Goal: Task Accomplishment & Management: Manage account settings

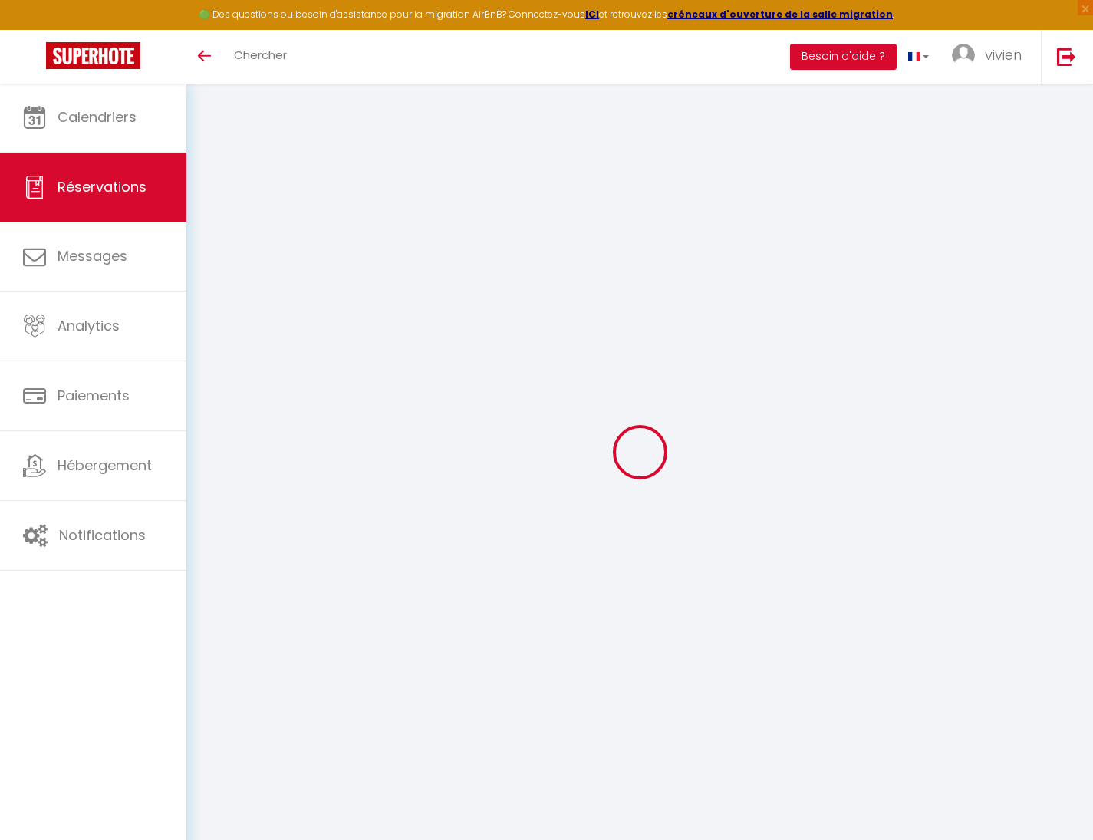
select select
checkbox input "false"
type voyageur0 "** THIS RESERVATION HAS BEEN PRE-PAID ** Hello! We will arrive by car, could yo…"
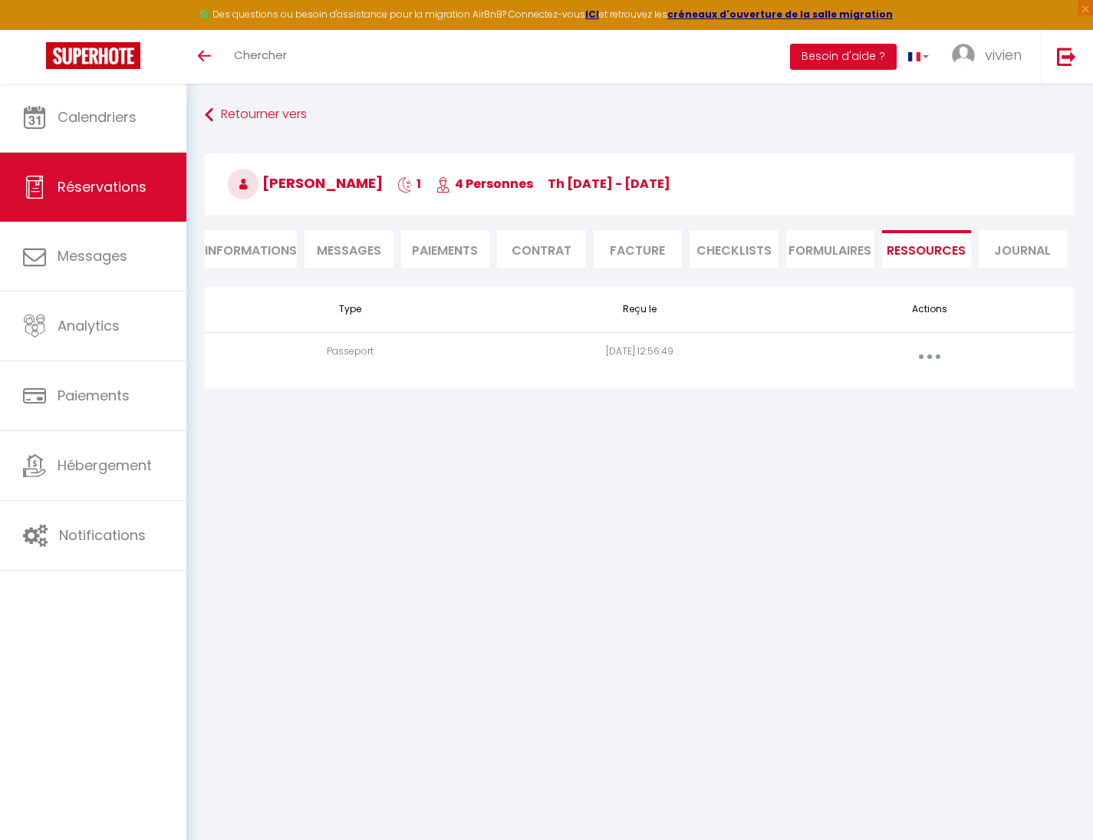
click at [938, 351] on button "button" at bounding box center [929, 356] width 43 height 25
click at [905, 389] on link "Voir le document" at bounding box center [889, 391] width 114 height 26
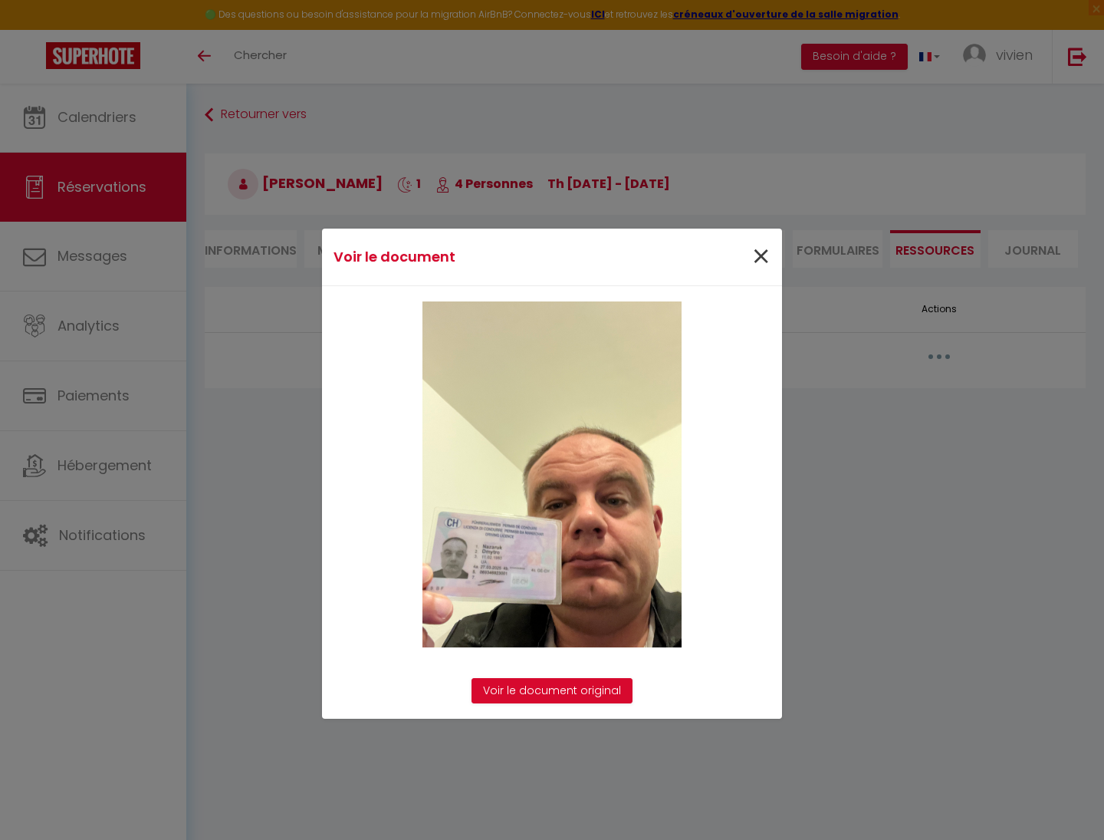
click at [760, 255] on span "×" at bounding box center [760, 257] width 19 height 46
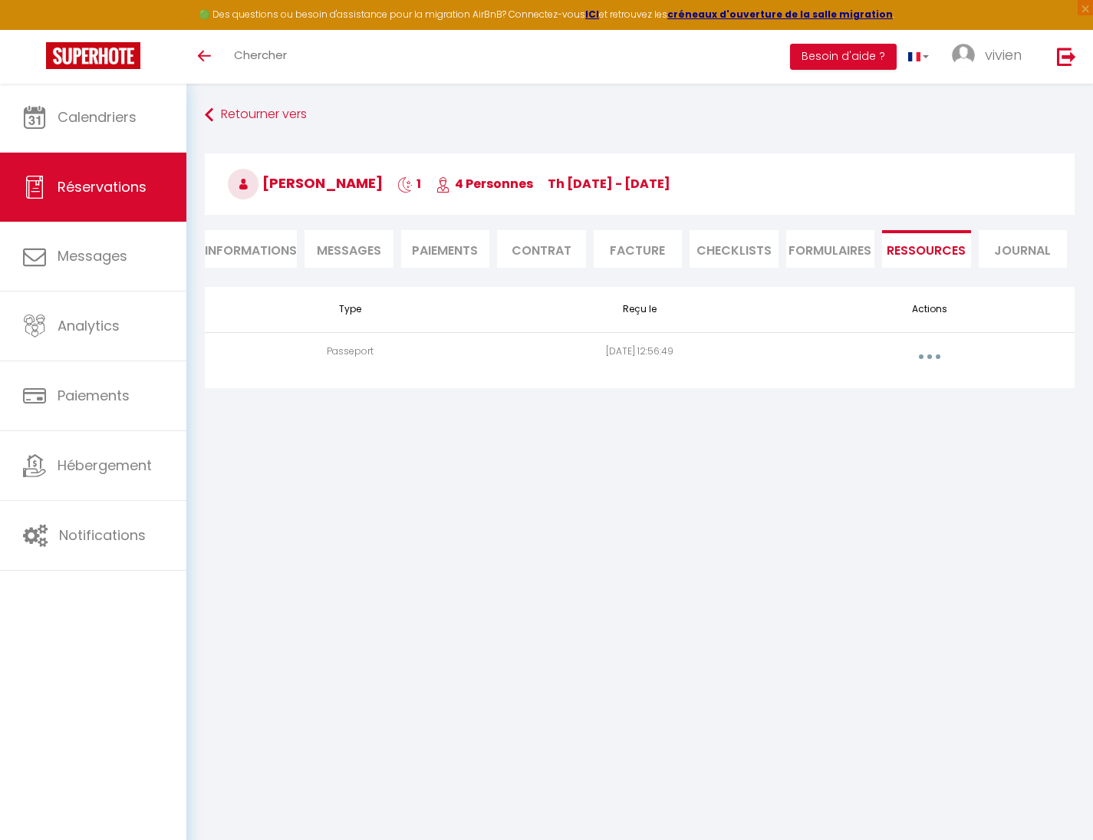
click at [376, 250] on span "Messages" at bounding box center [349, 251] width 64 height 18
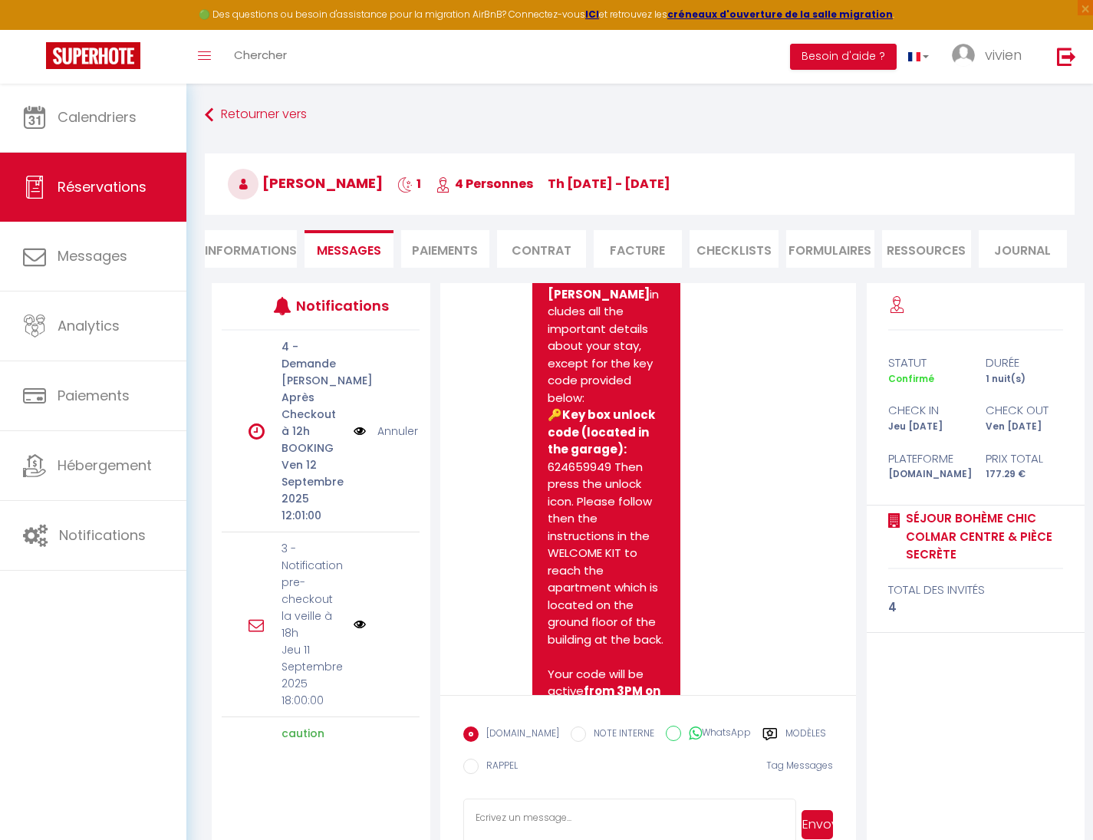
scroll to position [3093, 0]
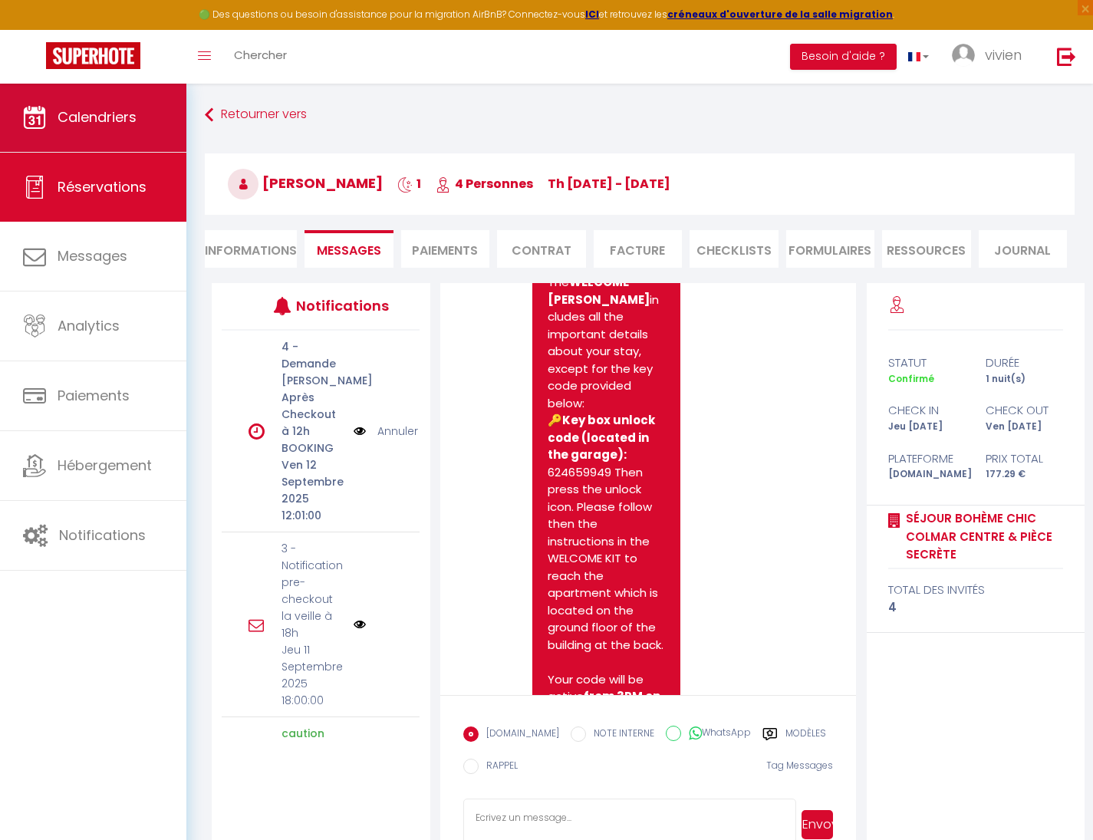
click at [123, 120] on span "Calendriers" at bounding box center [97, 116] width 79 height 19
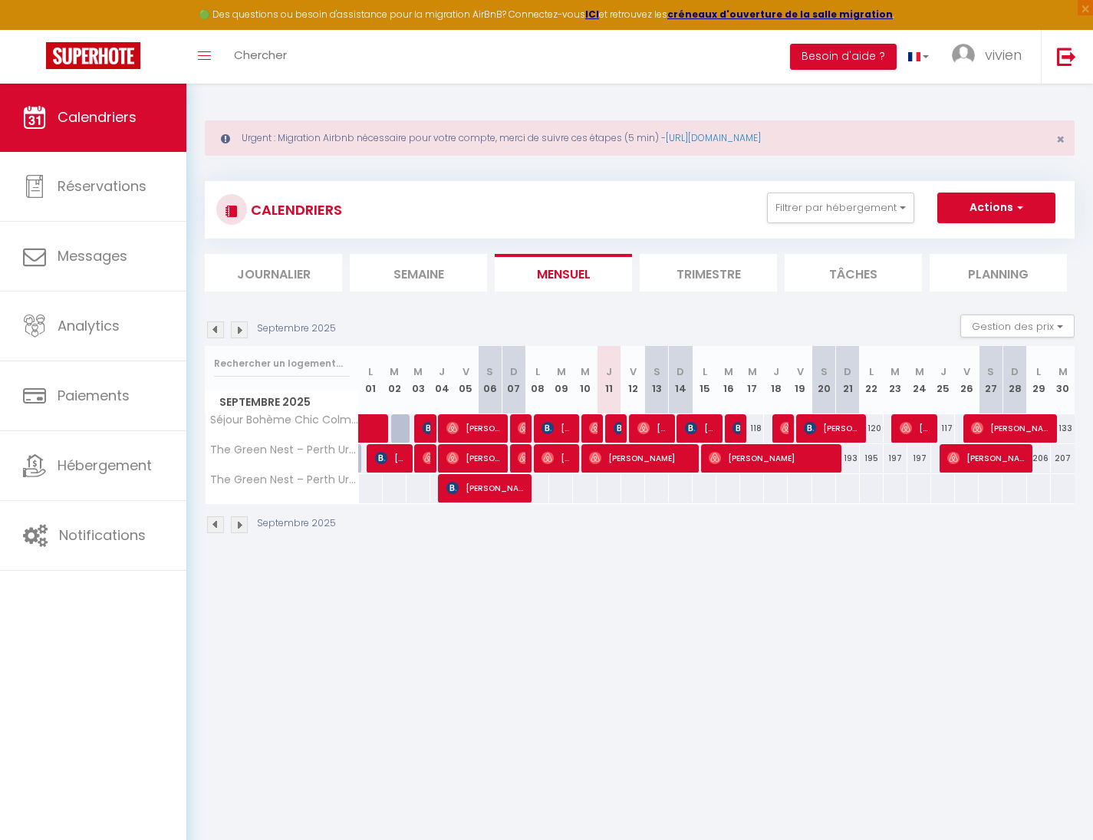
click at [756, 467] on span "[PERSON_NAME]" at bounding box center [772, 457] width 127 height 29
select select "OK"
select select "1"
select select "0"
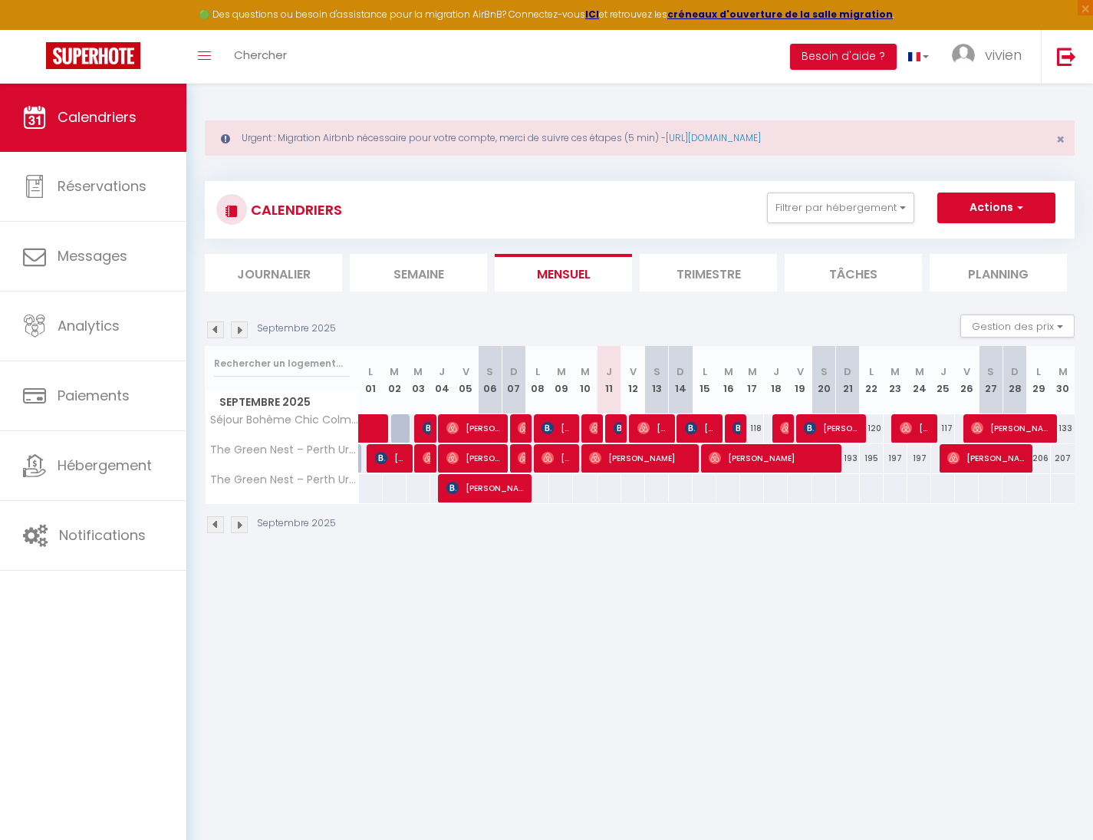
select select "1"
select select
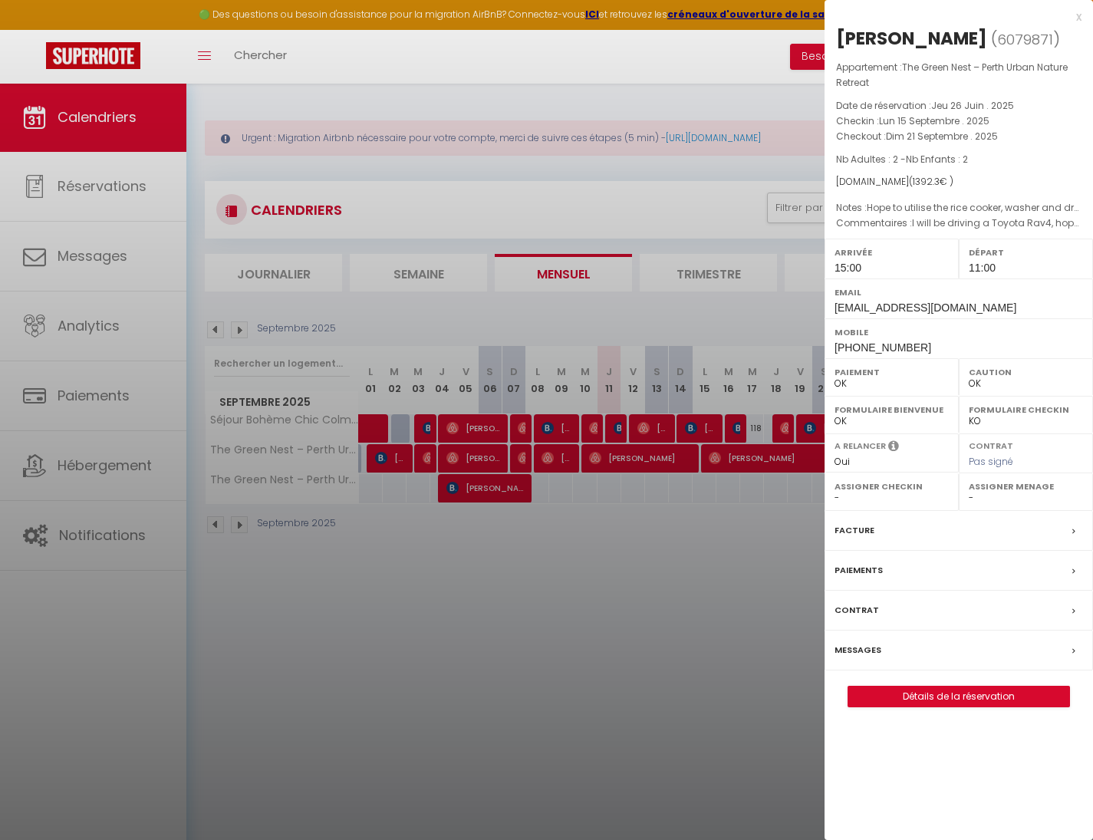
click at [956, 691] on link "Détails de la réservation" at bounding box center [958, 696] width 221 height 20
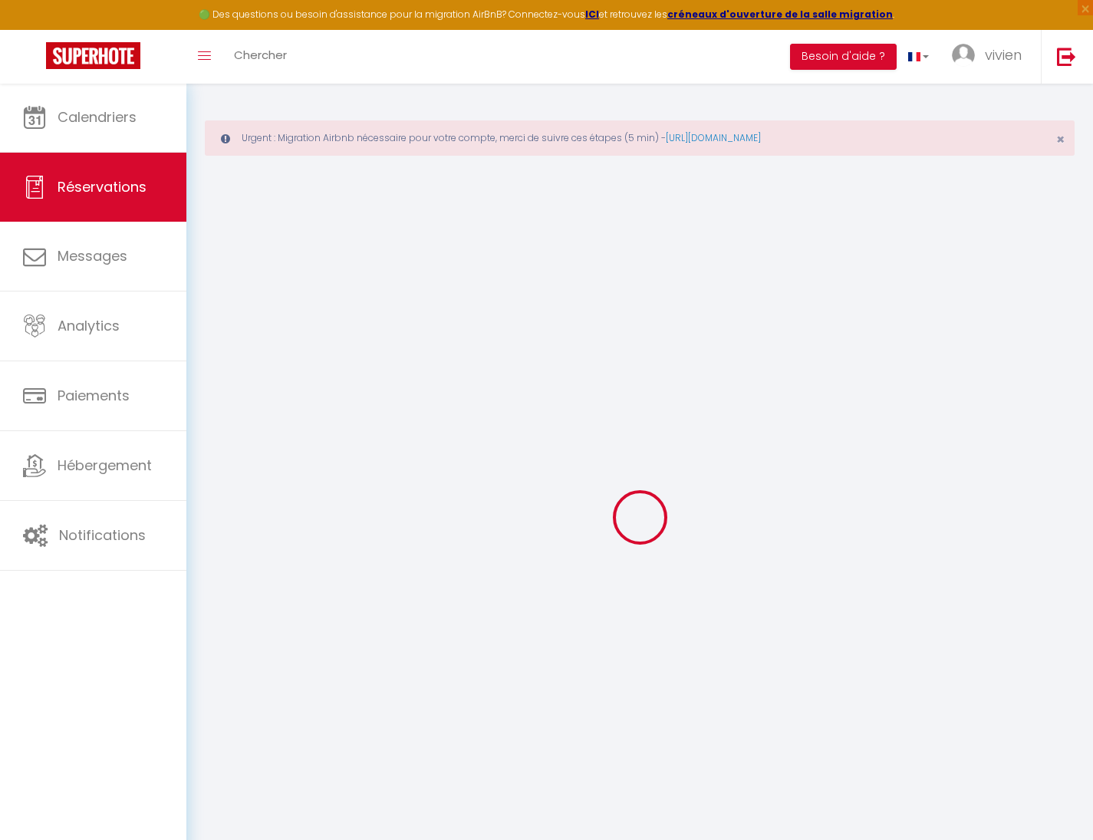
select select
select select "15"
checkbox input "false"
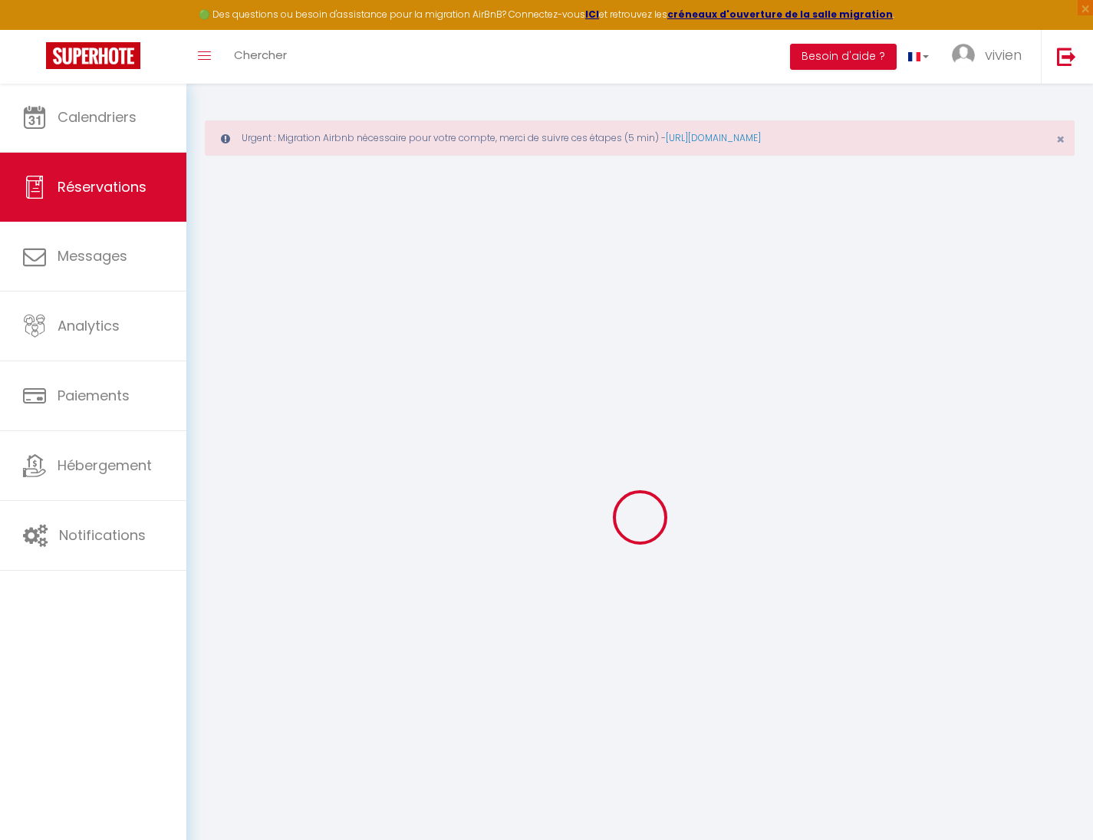
select select
checkbox input "false"
select select
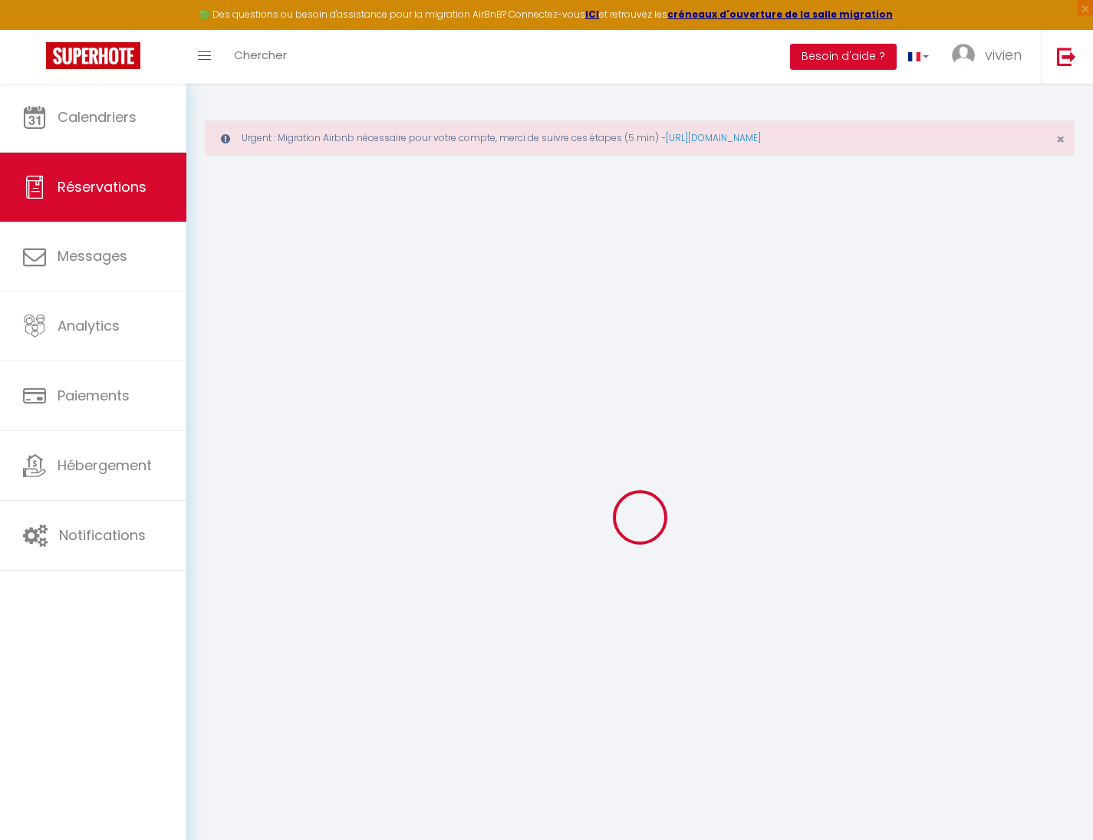
select select
checkbox input "false"
type voyageur0 "I will be driving a Toyota Rav4, hope to fit the private parking."
type textarea "Hope to utilise the rice cooker, washer and dryer. Could you recommend nearest …"
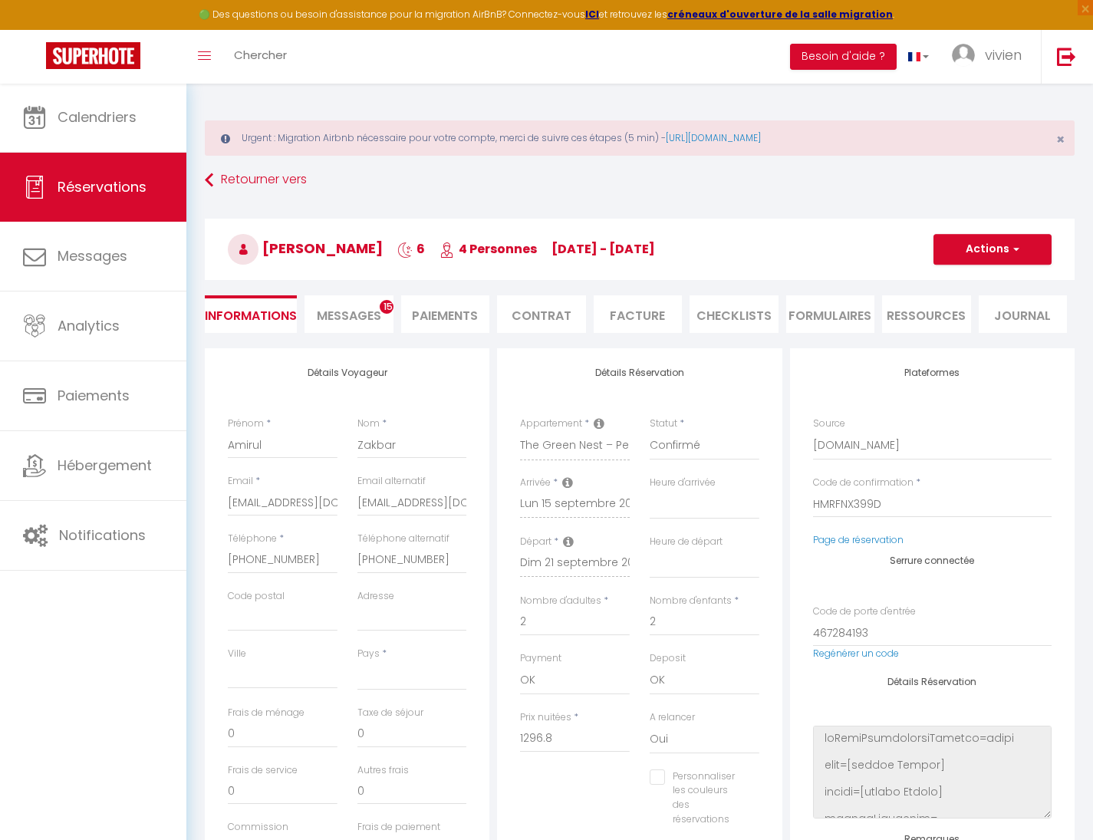
select select
type input "95.5"
select select
checkbox input "false"
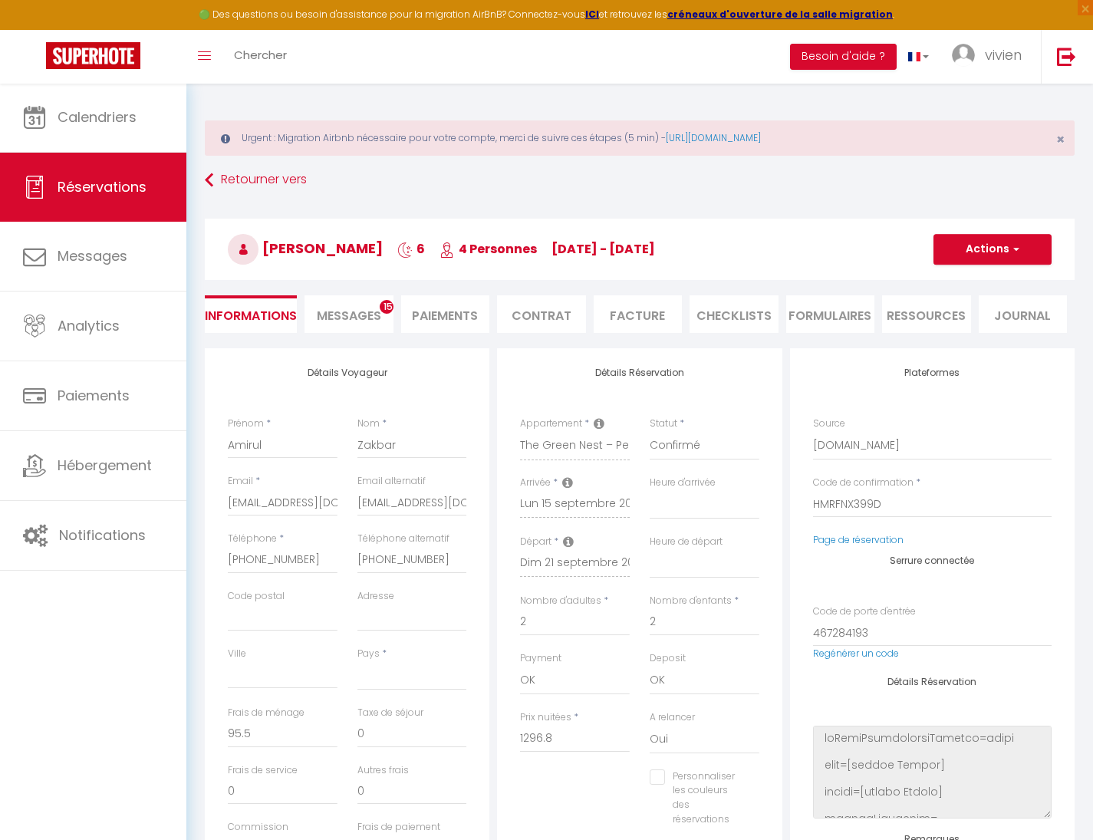
select select
checkbox input "false"
select select "15:00"
select select "11:00"
click at [407, 506] on input "[EMAIL_ADDRESS][DOMAIN_NAME]" at bounding box center [412, 502] width 110 height 28
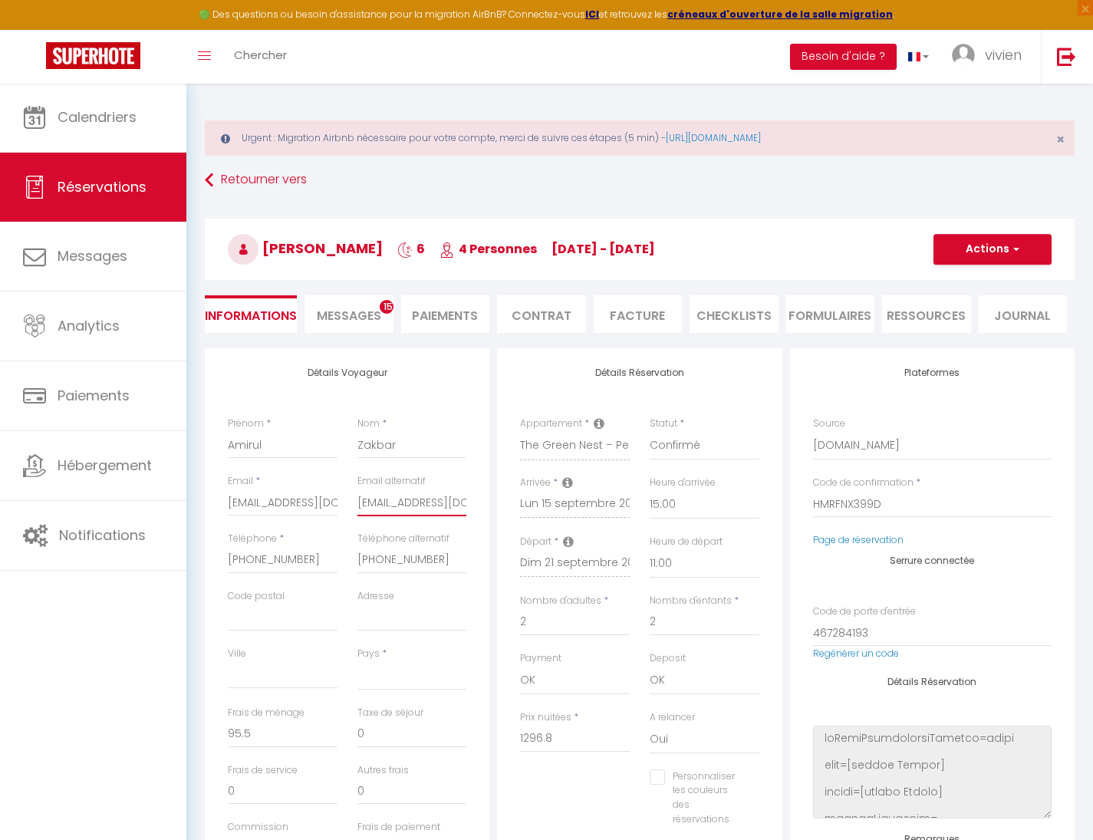
click at [407, 506] on input "[EMAIL_ADDRESS][DOMAIN_NAME]" at bounding box center [412, 502] width 110 height 28
